Goal: Connect with others: Connect with others

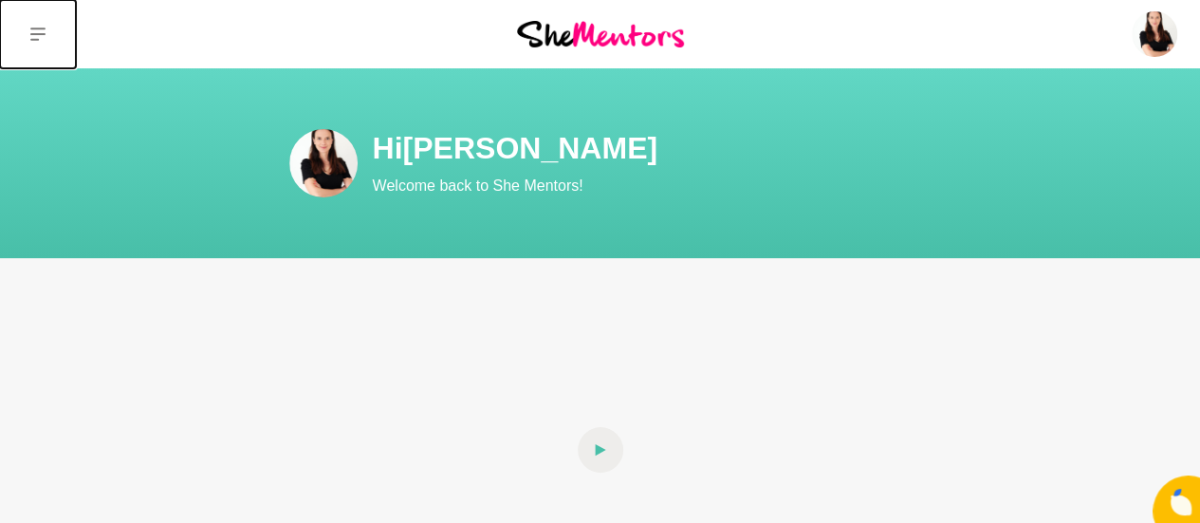
click at [44, 32] on icon at bounding box center [37, 34] width 15 height 15
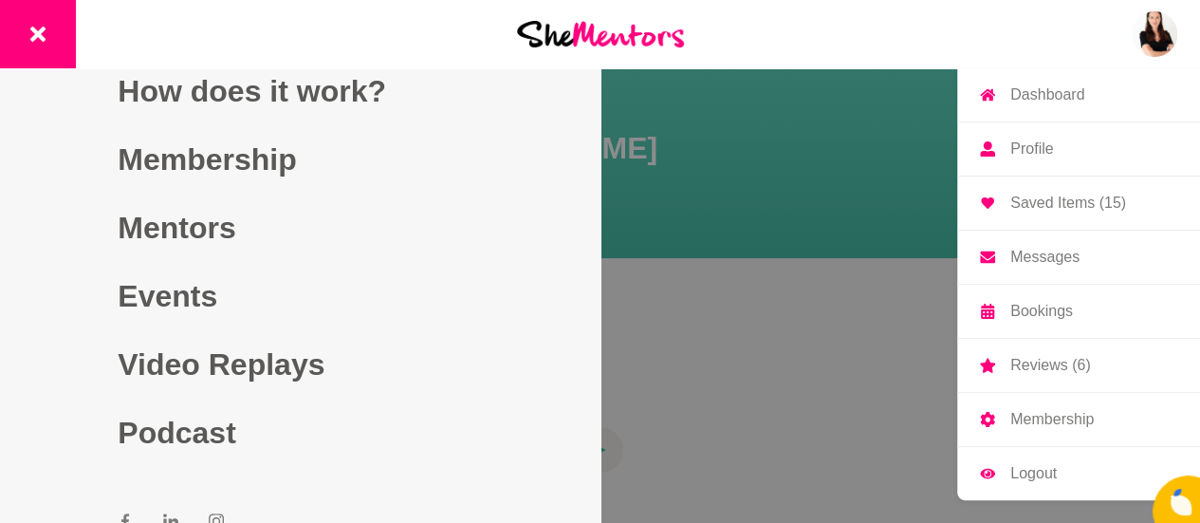
click at [1153, 29] on img at bounding box center [1155, 34] width 46 height 46
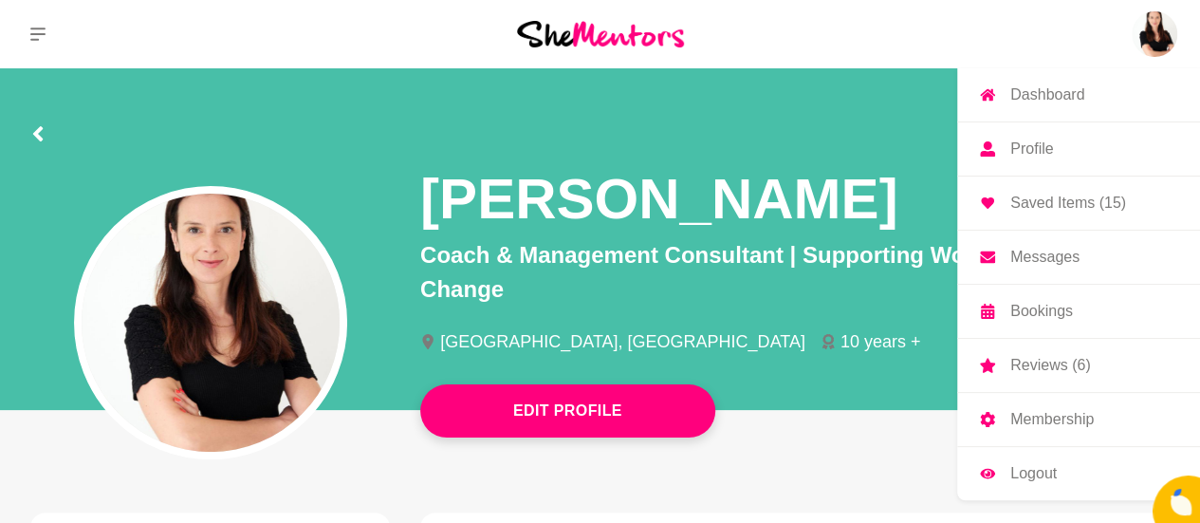
click at [1041, 261] on p "Messages" at bounding box center [1044, 257] width 69 height 15
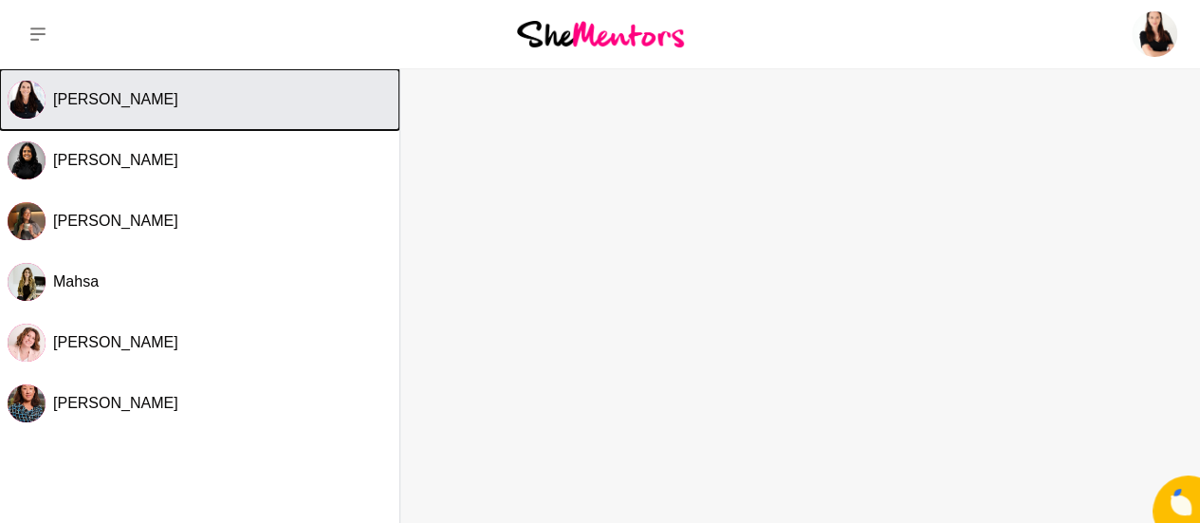
click at [160, 107] on div "[PERSON_NAME]" at bounding box center [222, 99] width 339 height 19
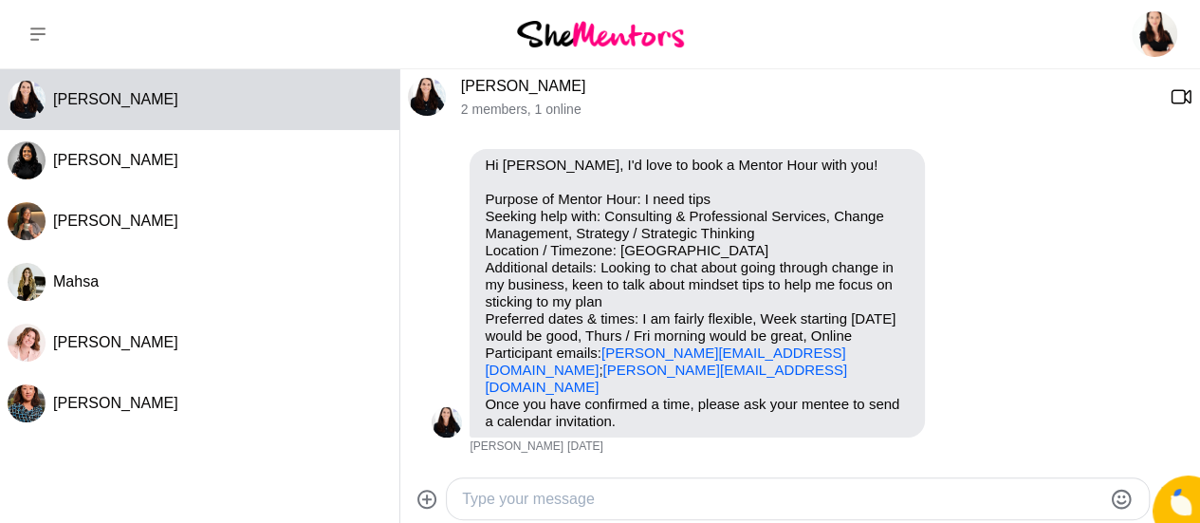
scroll to position [51, 0]
click at [528, 88] on link "[PERSON_NAME]" at bounding box center [523, 86] width 125 height 16
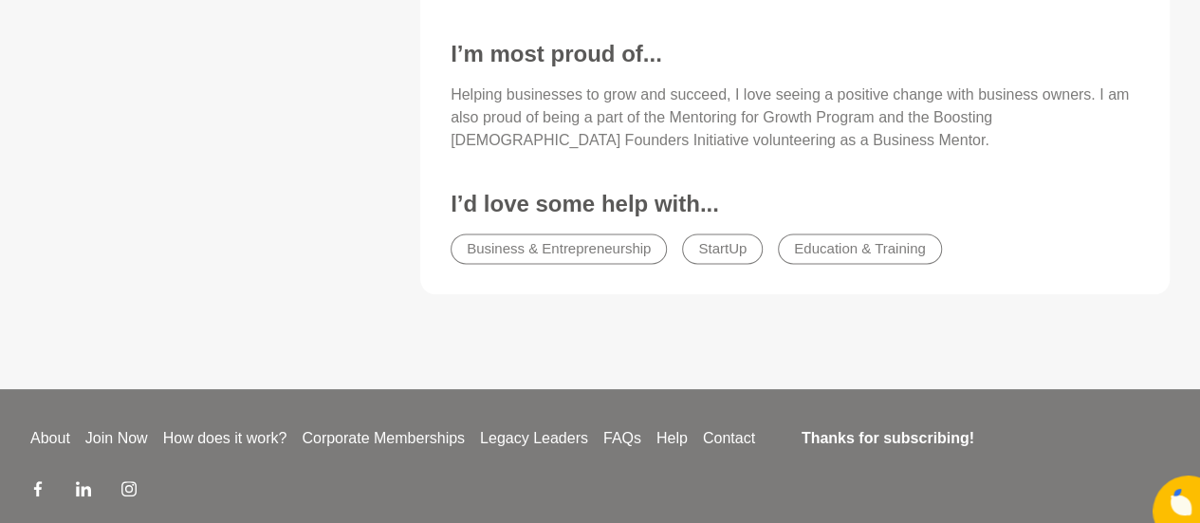
scroll to position [1173, 0]
